Goal: Task Accomplishment & Management: Manage account settings

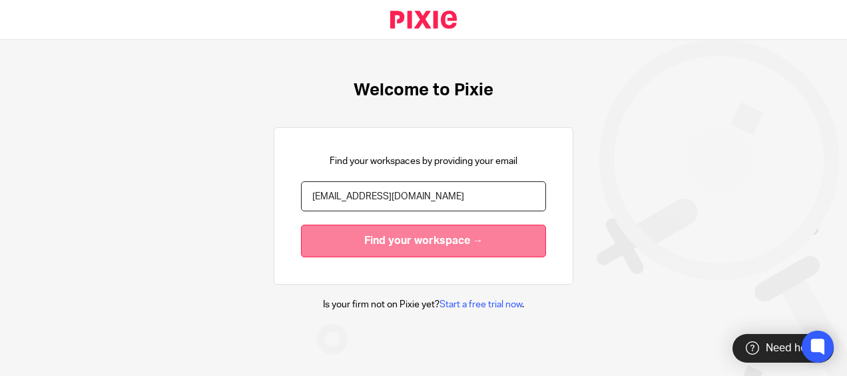
type input "[EMAIL_ADDRESS][DOMAIN_NAME]"
click at [463, 232] on input "Find your workspace →" at bounding box center [423, 240] width 245 height 33
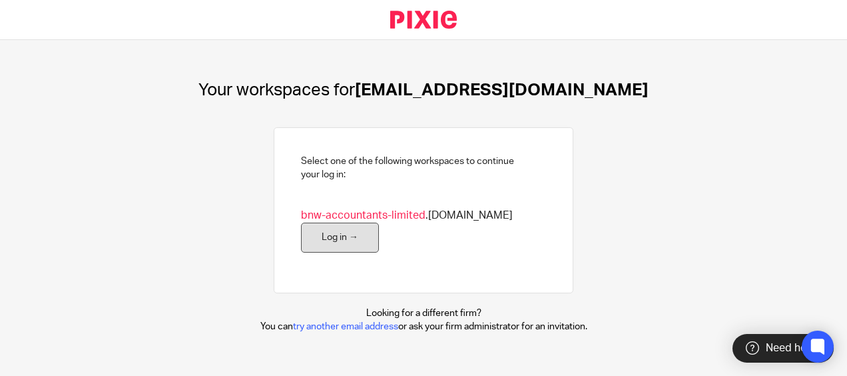
click at [337, 241] on link "Log in →" at bounding box center [340, 237] width 78 height 30
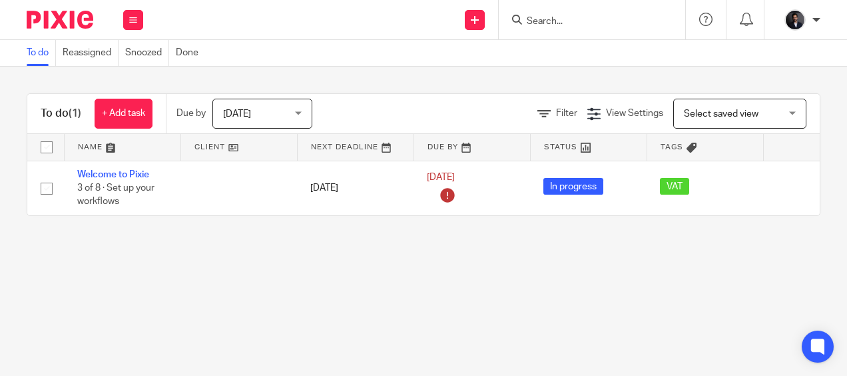
click at [798, 21] on img at bounding box center [795, 19] width 21 height 21
click at [472, 75] on div "To do (1) + Add task Due by Today Today Today Tomorrow This week Next week This…" at bounding box center [423, 155] width 847 height 176
click at [810, 13] on div "[PERSON_NAME]" at bounding box center [799, 19] width 43 height 21
click at [774, 57] on span "My profile" at bounding box center [764, 53] width 41 height 9
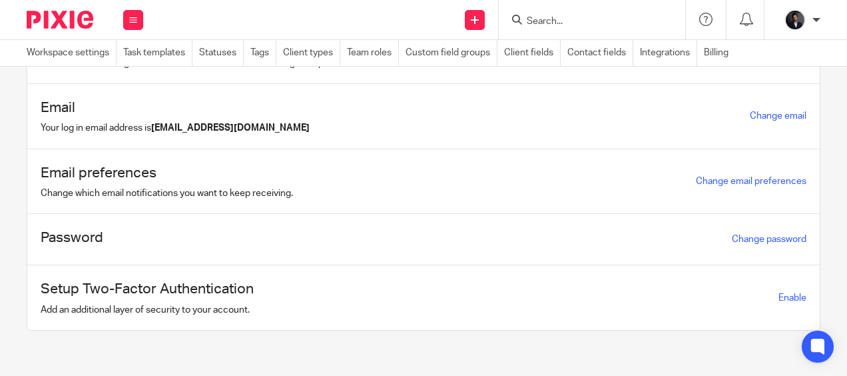
scroll to position [88, 0]
click at [716, 56] on link "Billing" at bounding box center [719, 53] width 31 height 26
